Goal: Task Accomplishment & Management: Use online tool/utility

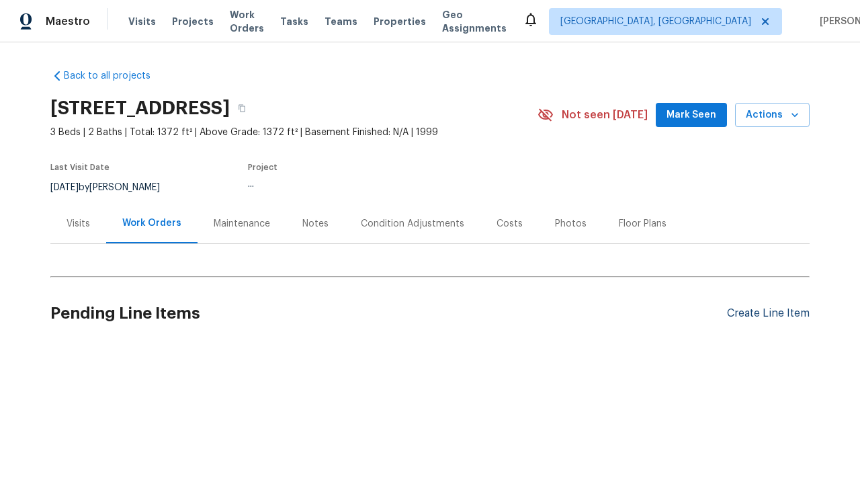
click at [768, 313] on div "Create Line Item" at bounding box center [768, 313] width 83 height 13
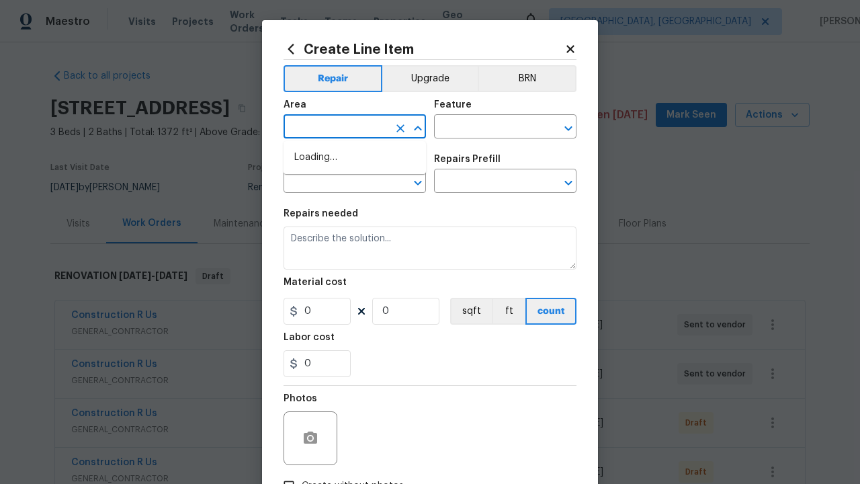
type input "Bedroom"
type input "Flooring"
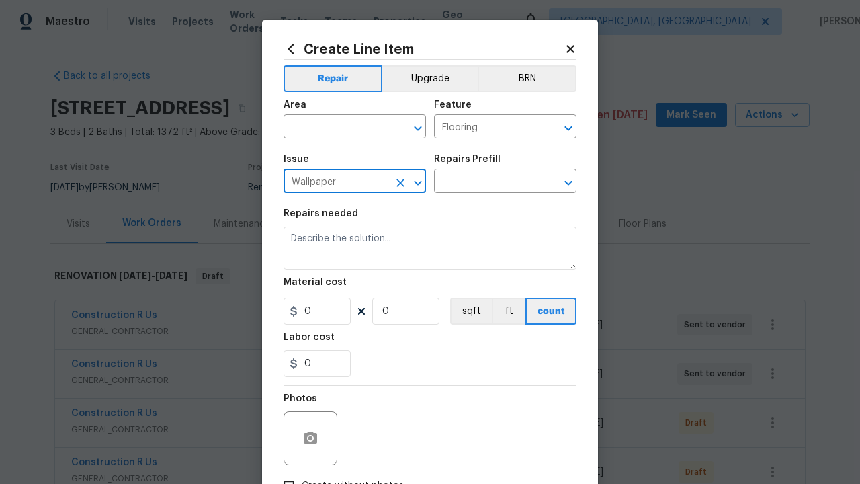
type input "Wallpaper"
type input "Remove"
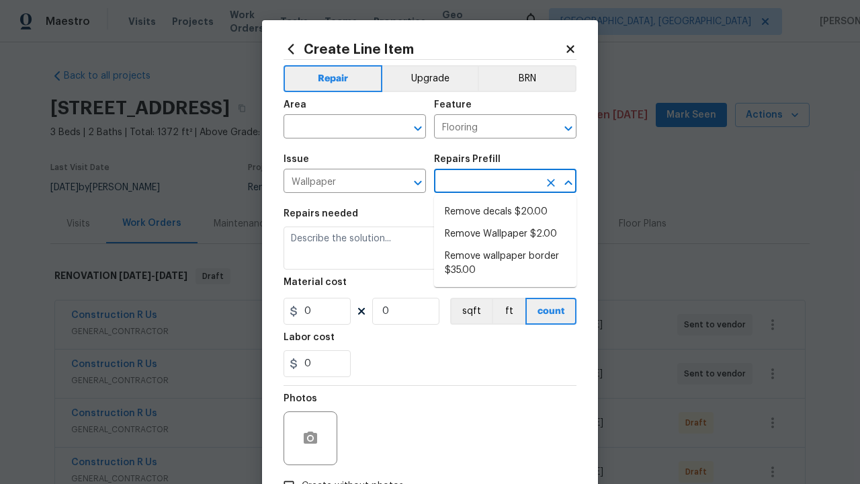
click at [506, 212] on li "Remove decals $20.00" at bounding box center [505, 212] width 143 height 22
type input "Walls and Ceiling"
type input "Remove decals $20.00"
type textarea "Remove decals from door/wall/ceiling"
type input "20"
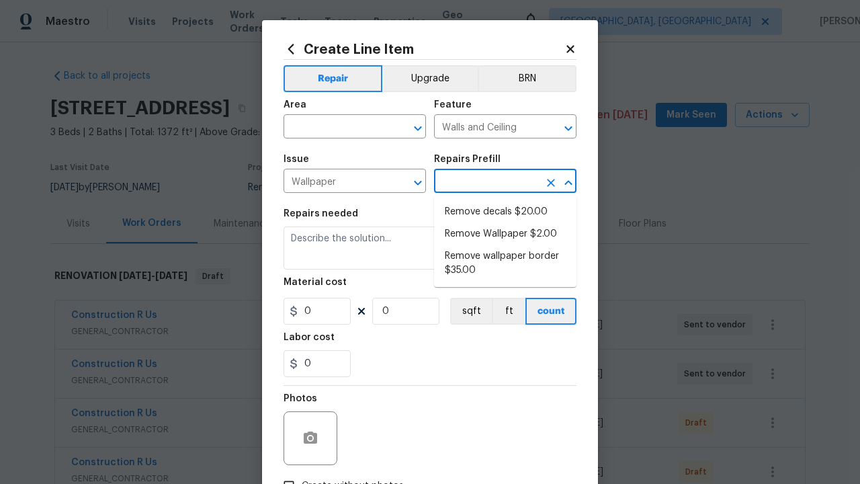
type input "1"
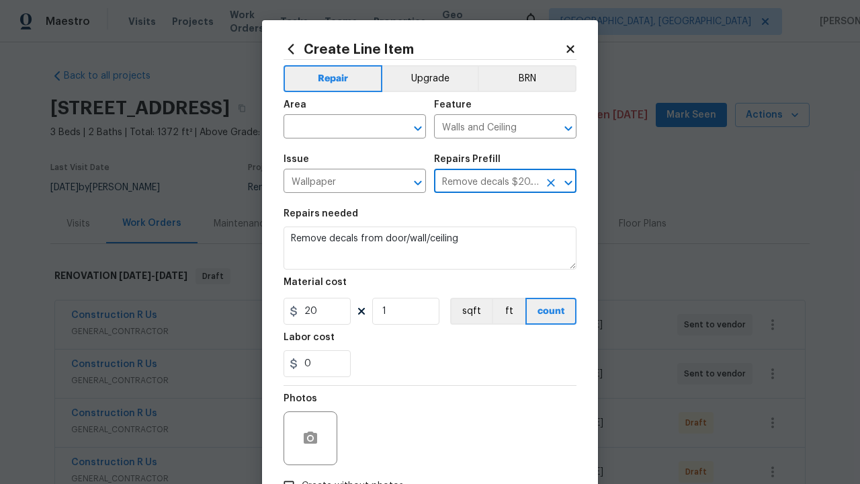
type input "Remove decals $20.00"
type input "2"
click at [470, 311] on button "sqft" at bounding box center [471, 311] width 42 height 27
click at [289, 473] on input "Create without photos" at bounding box center [289, 486] width 26 height 26
checkbox input "true"
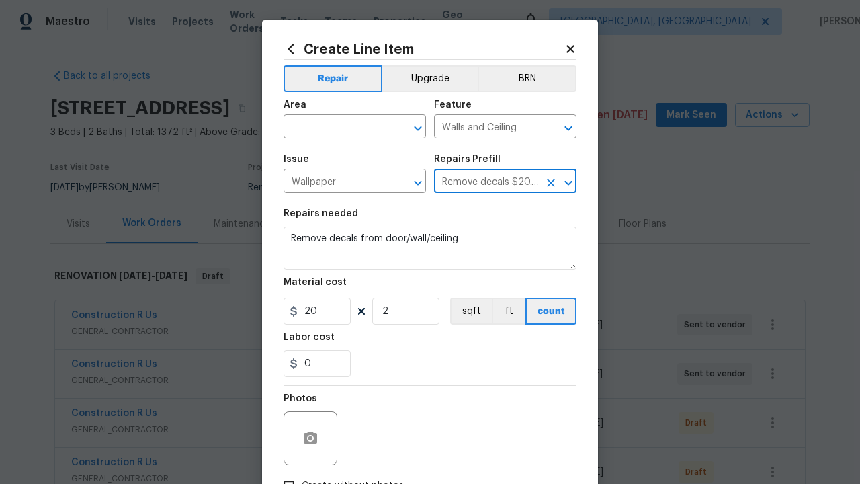
scroll to position [15, 0]
